Goal: Task Accomplishment & Management: Use online tool/utility

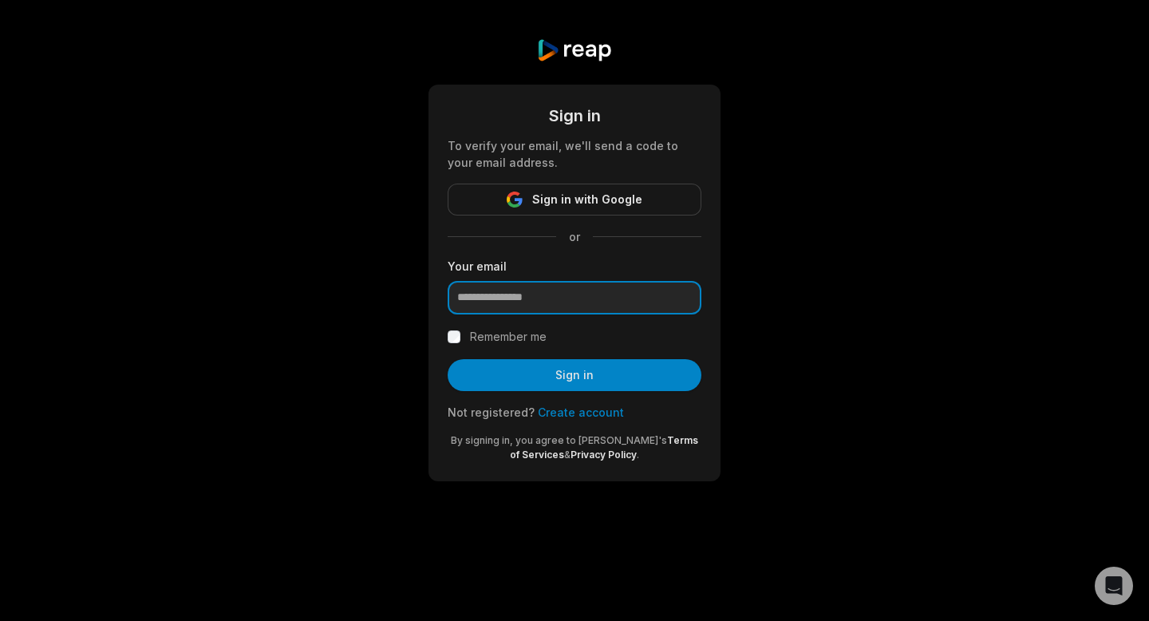
click at [515, 300] on input "email" at bounding box center [575, 298] width 254 height 34
type input "**********"
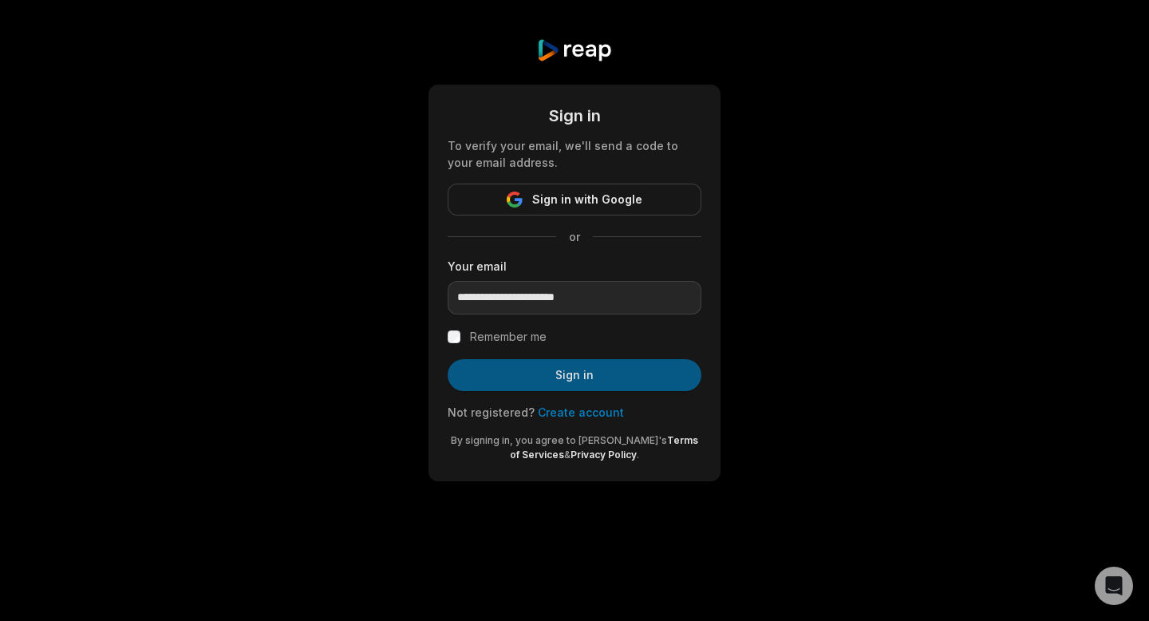
click at [573, 381] on button "Sign in" at bounding box center [575, 375] width 254 height 32
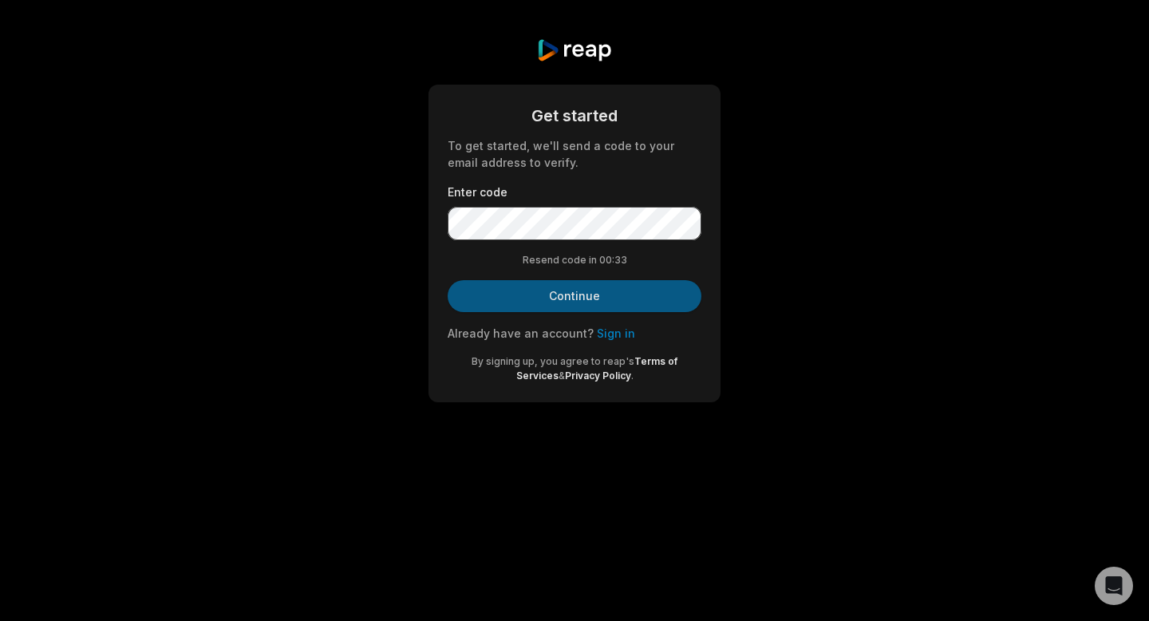
click at [596, 291] on button "Continue" at bounding box center [575, 296] width 254 height 32
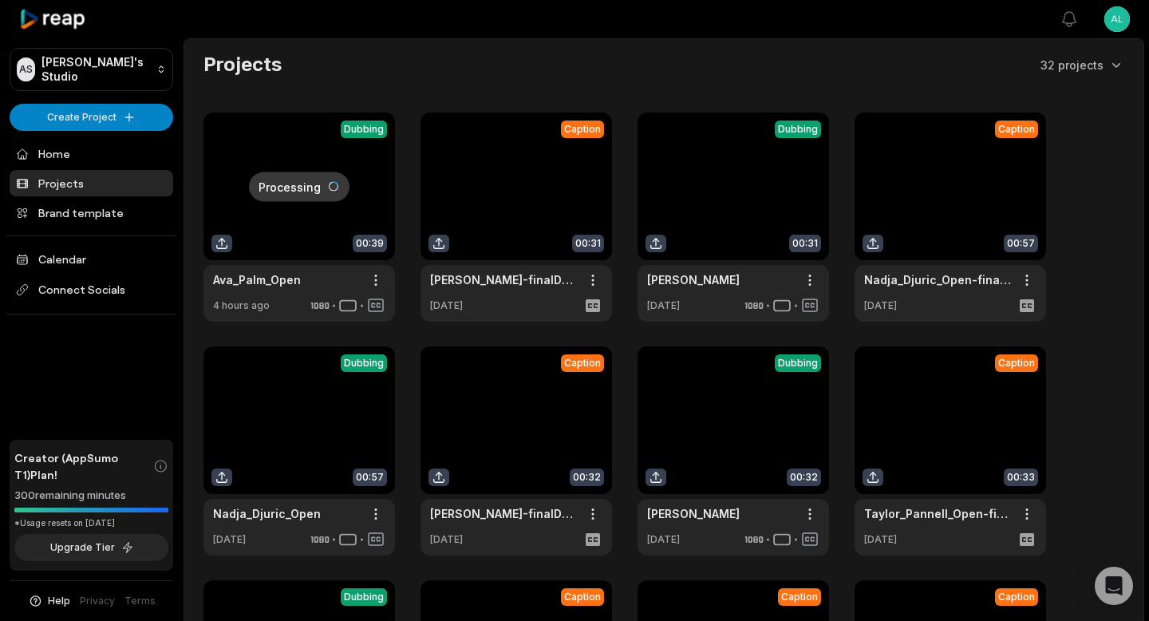
click at [279, 156] on link at bounding box center [299, 217] width 192 height 209
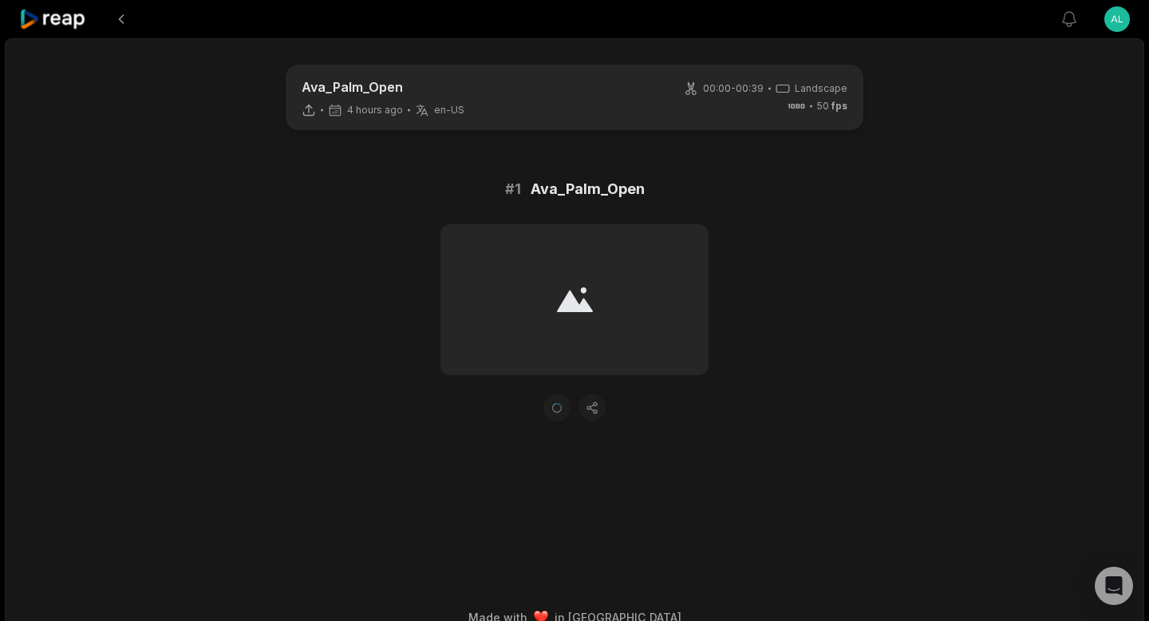
scroll to position [25, 0]
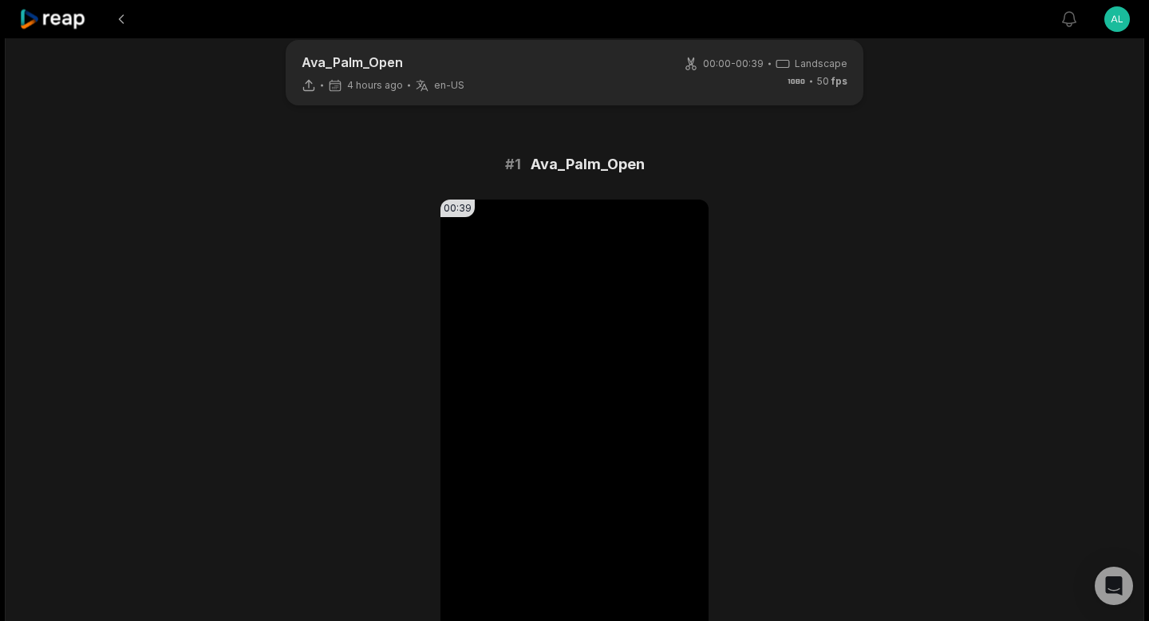
scroll to position [247, 0]
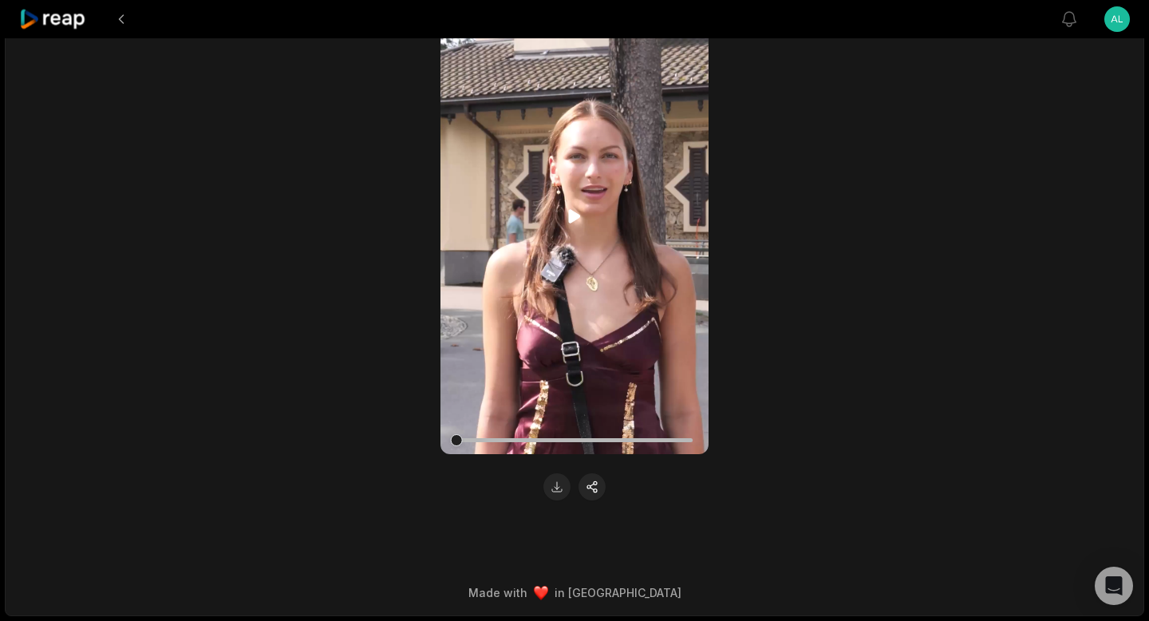
click at [578, 205] on video "Your browser does not support mp4 format." at bounding box center [574, 216] width 268 height 476
click at [577, 217] on icon at bounding box center [575, 216] width 6 height 10
click at [552, 490] on button at bounding box center [556, 486] width 27 height 27
click at [69, 11] on icon at bounding box center [53, 20] width 68 height 22
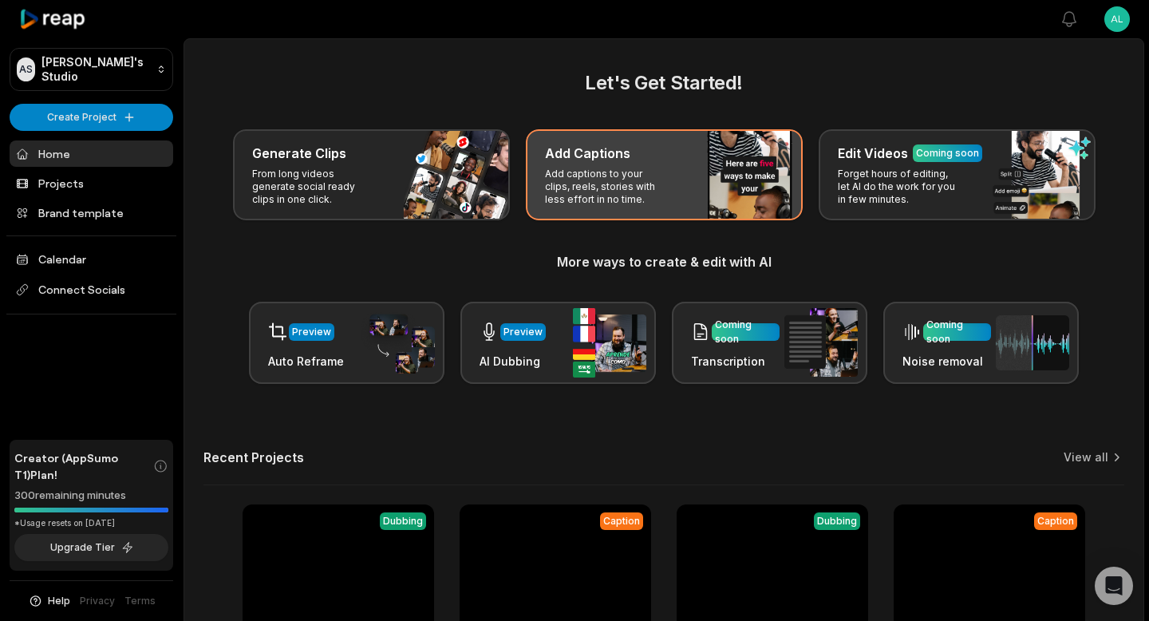
click at [650, 181] on p "Add captions to your clips, reels, stories with less effort in no time." at bounding box center [607, 187] width 124 height 38
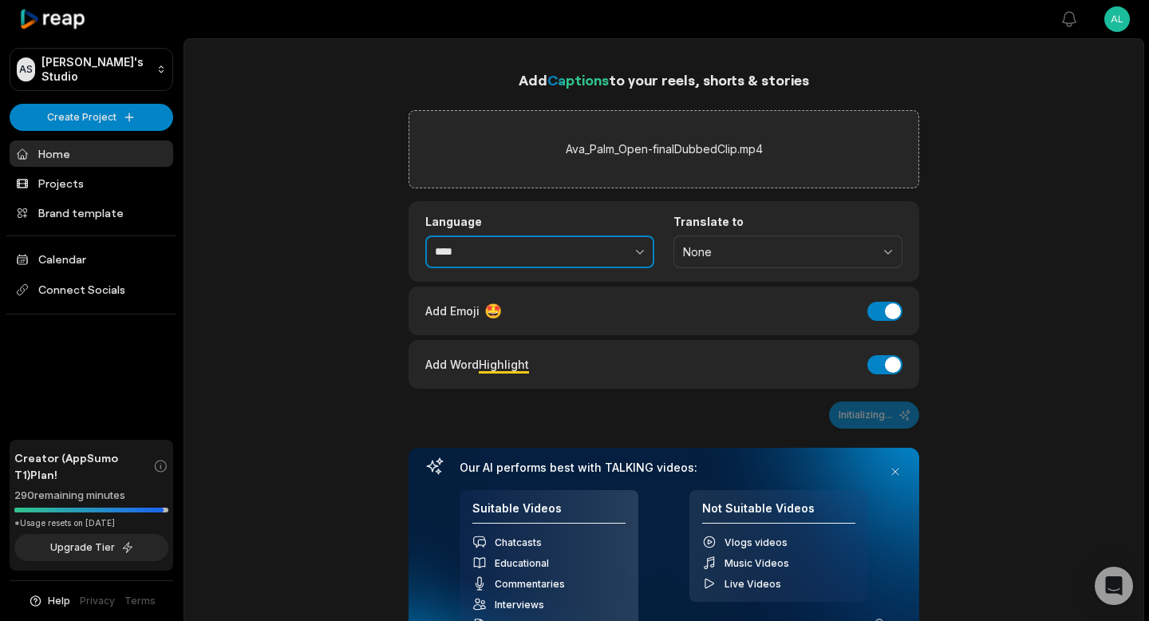
click at [571, 247] on button "button" at bounding box center [605, 252] width 98 height 34
type input "*******"
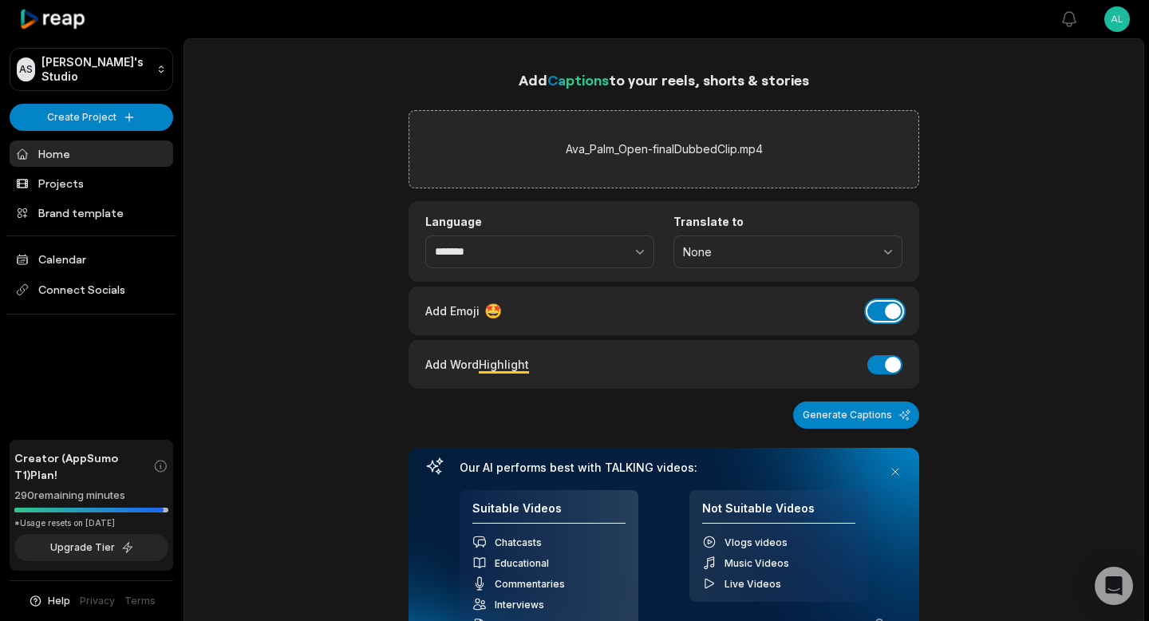
click at [886, 315] on button "Add Emoji" at bounding box center [884, 311] width 35 height 19
click at [884, 363] on button "Add Word Highlight" at bounding box center [884, 364] width 35 height 19
click at [871, 410] on button "Generate Captions" at bounding box center [856, 414] width 126 height 27
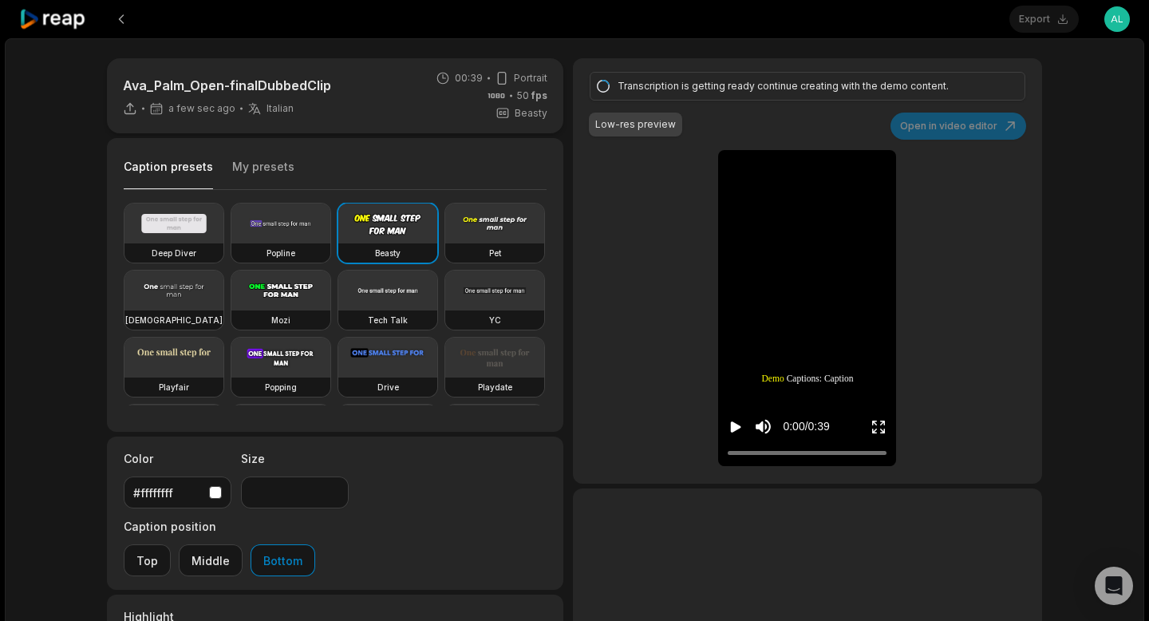
click at [256, 160] on button "My presets" at bounding box center [263, 174] width 62 height 30
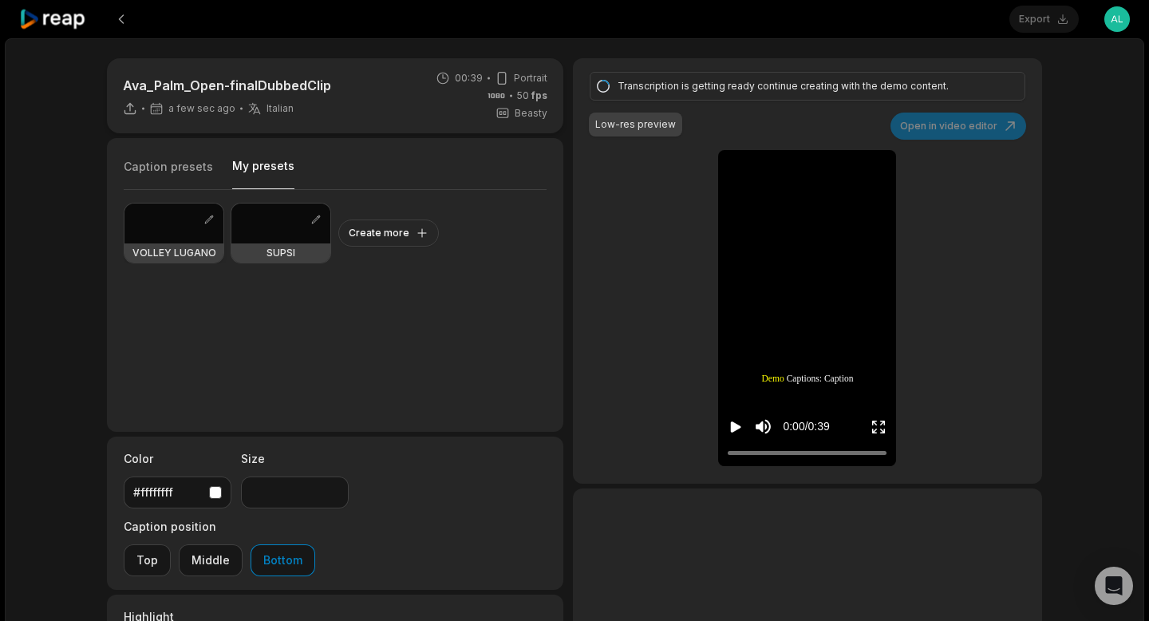
click at [168, 230] on div at bounding box center [173, 223] width 99 height 40
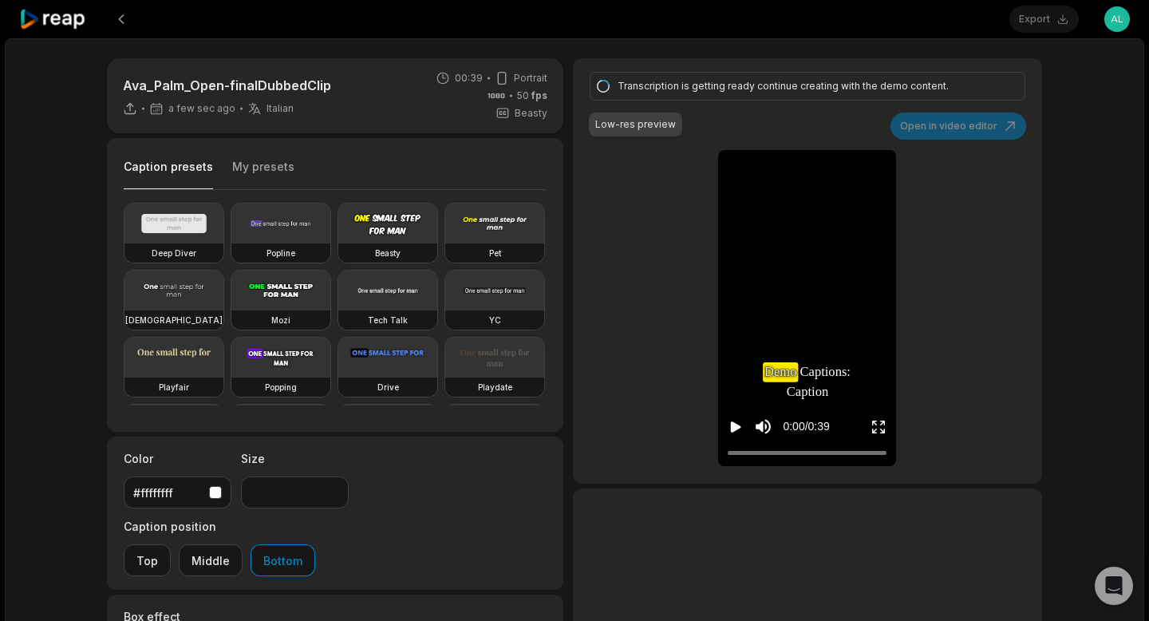
click at [198, 172] on button "Caption presets" at bounding box center [168, 174] width 89 height 31
type input "**"
